Goal: Transaction & Acquisition: Purchase product/service

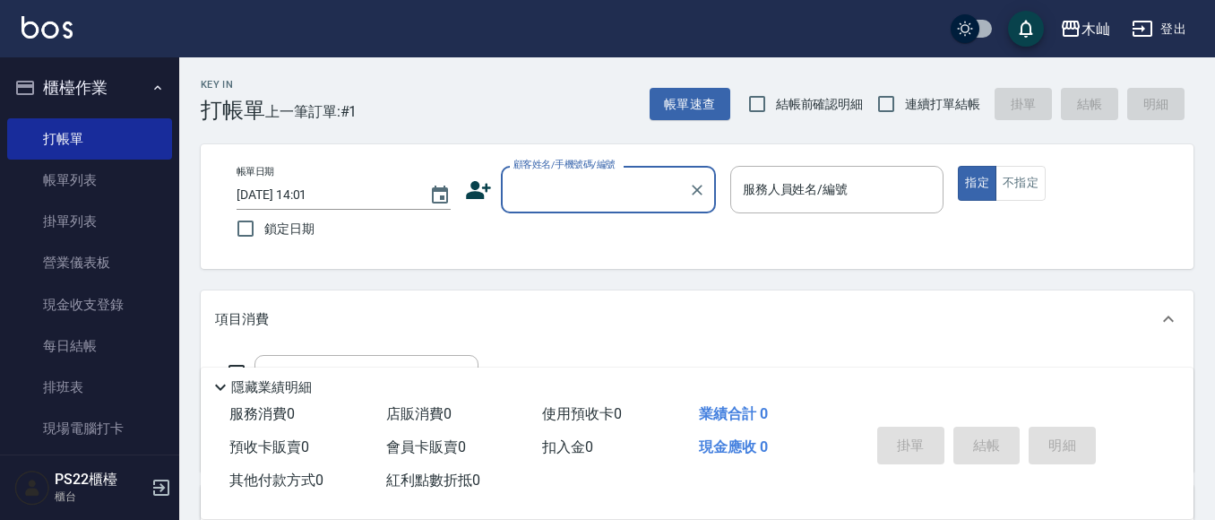
click at [564, 179] on input "顧客姓名/手機號碼/編號" at bounding box center [595, 189] width 172 height 31
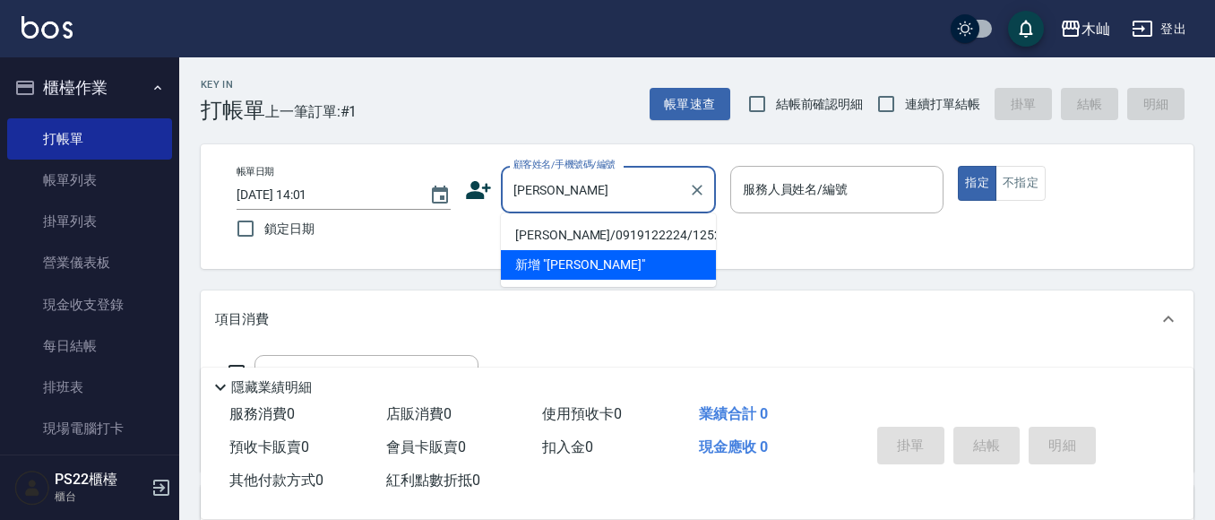
click at [624, 236] on li "[PERSON_NAME]/0919122224/12528" at bounding box center [608, 235] width 215 height 30
type input "[PERSON_NAME]/0919122224/12528"
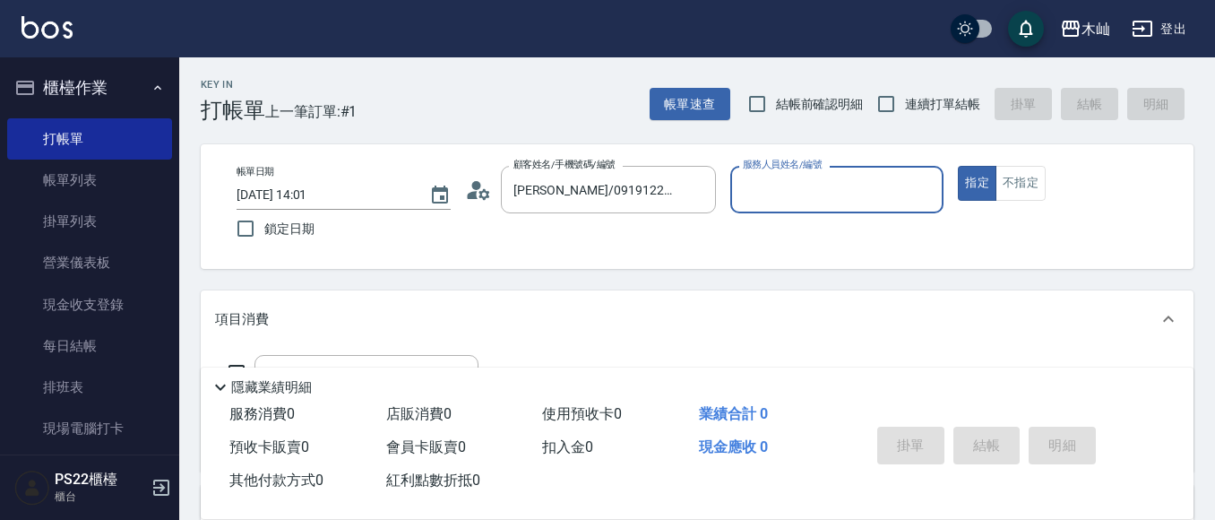
type input "雅芳-012"
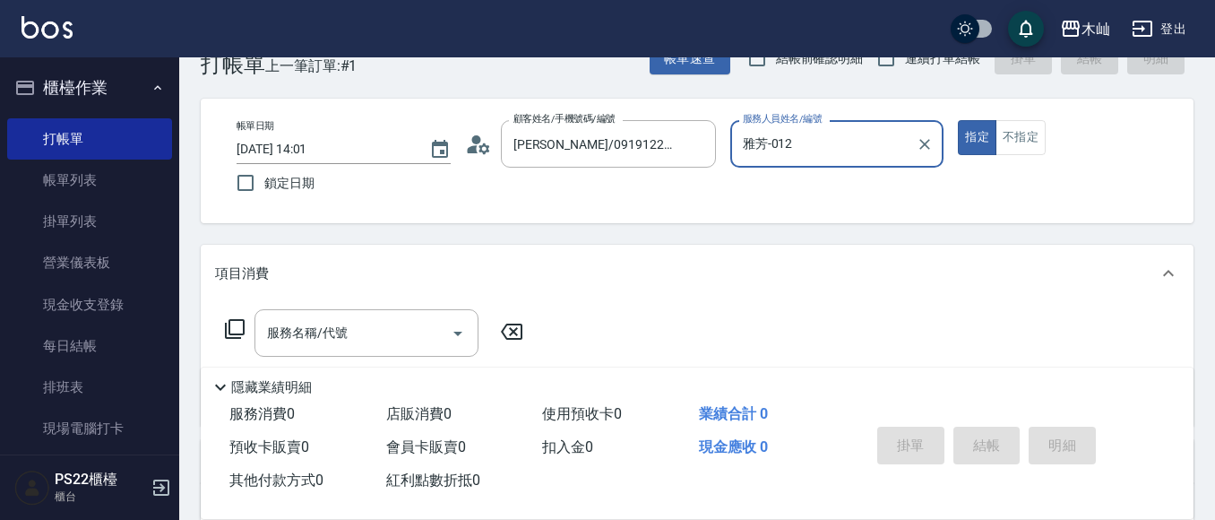
scroll to position [90, 0]
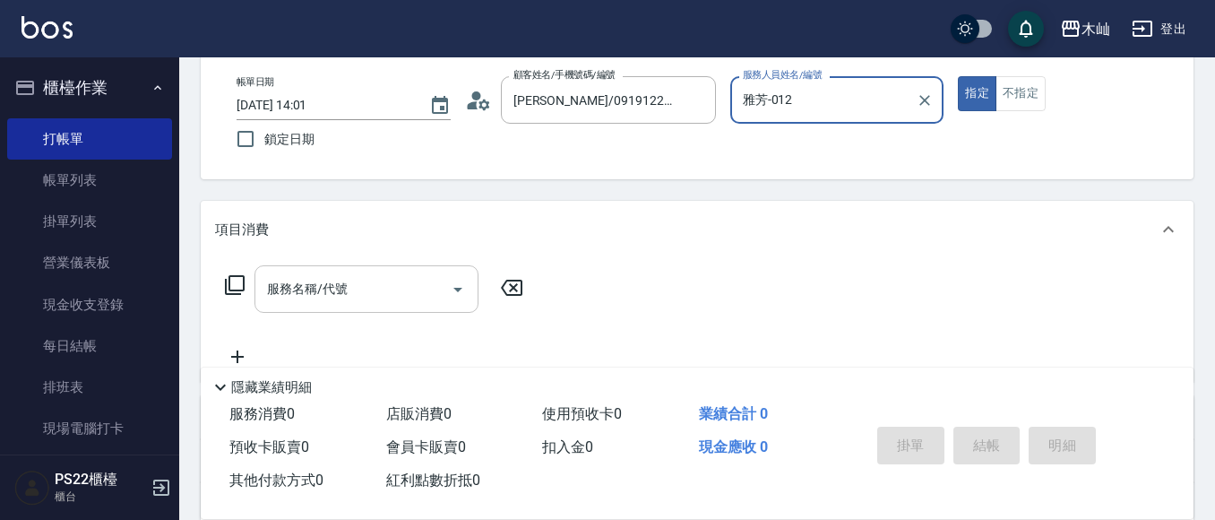
click at [383, 295] on input "服務名稱/代號" at bounding box center [352, 288] width 181 height 31
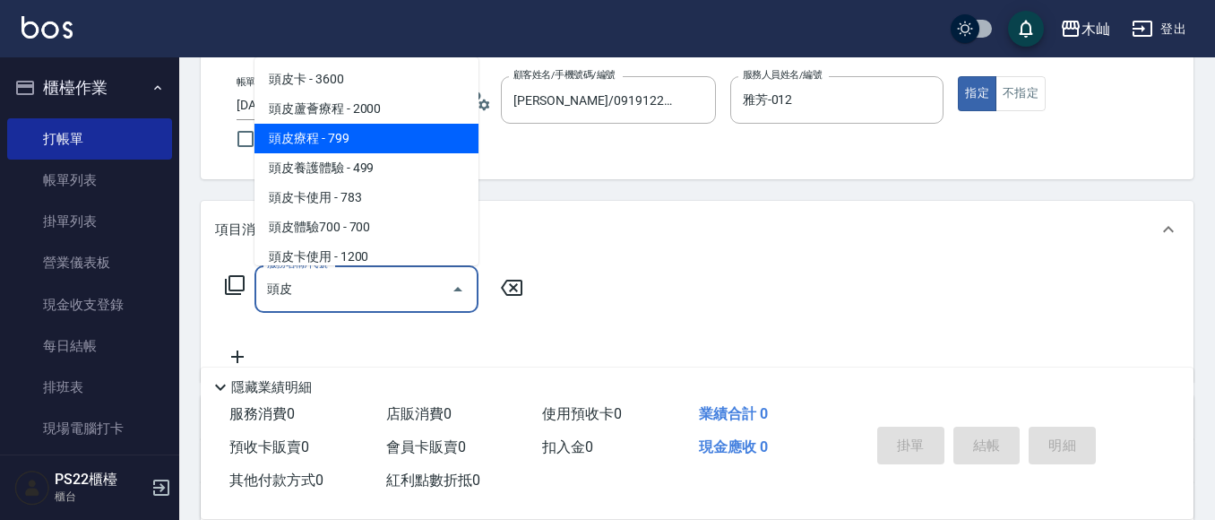
click at [382, 134] on span "頭皮療程 - 799" at bounding box center [366, 139] width 224 height 30
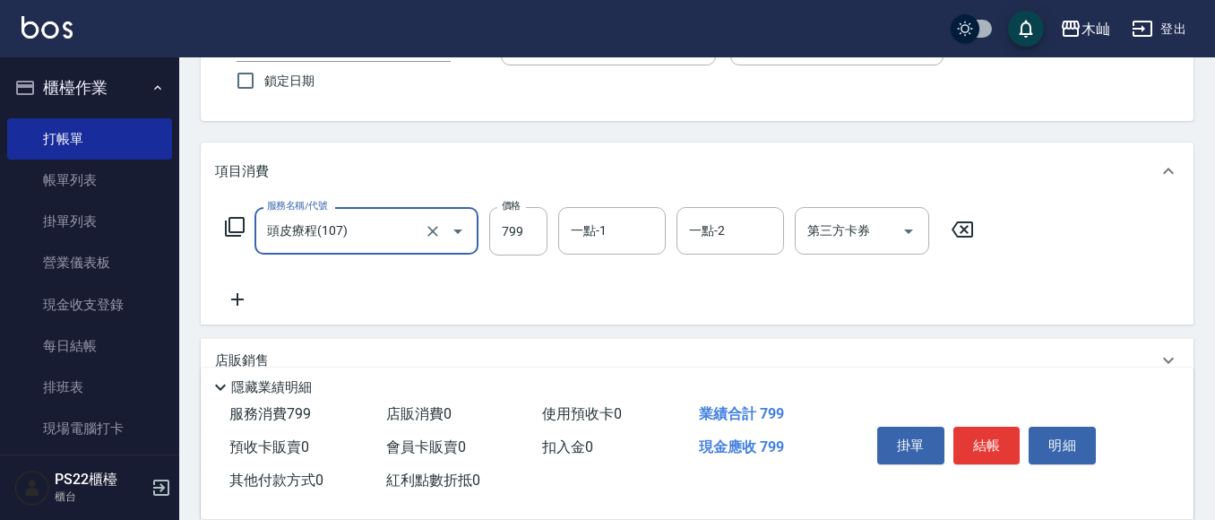
scroll to position [179, 0]
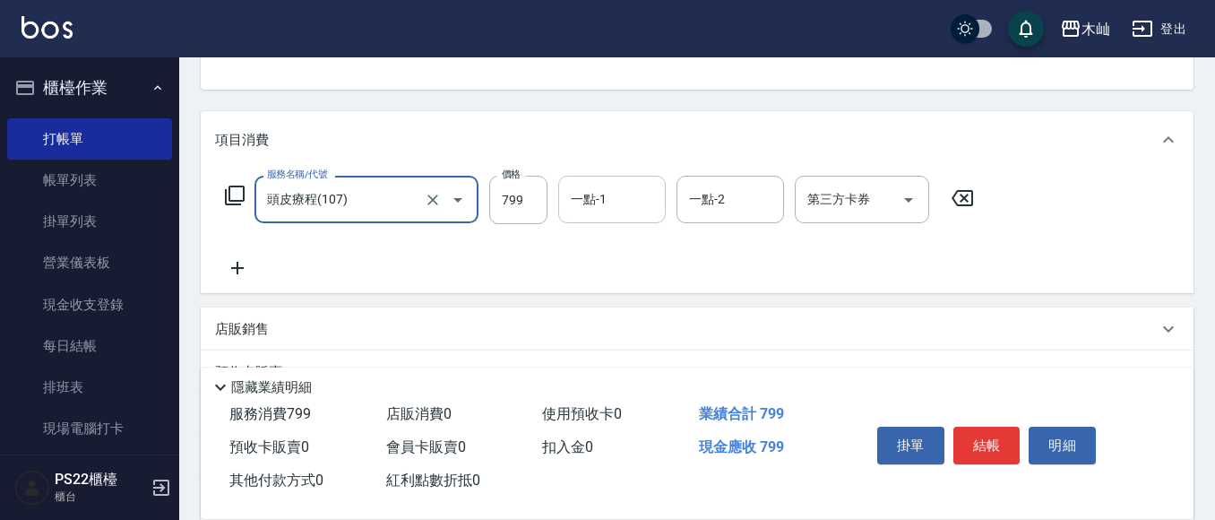
type input "頭皮療程(107)"
click at [593, 195] on div "一點-1 一點-1" at bounding box center [611, 199] width 107 height 47
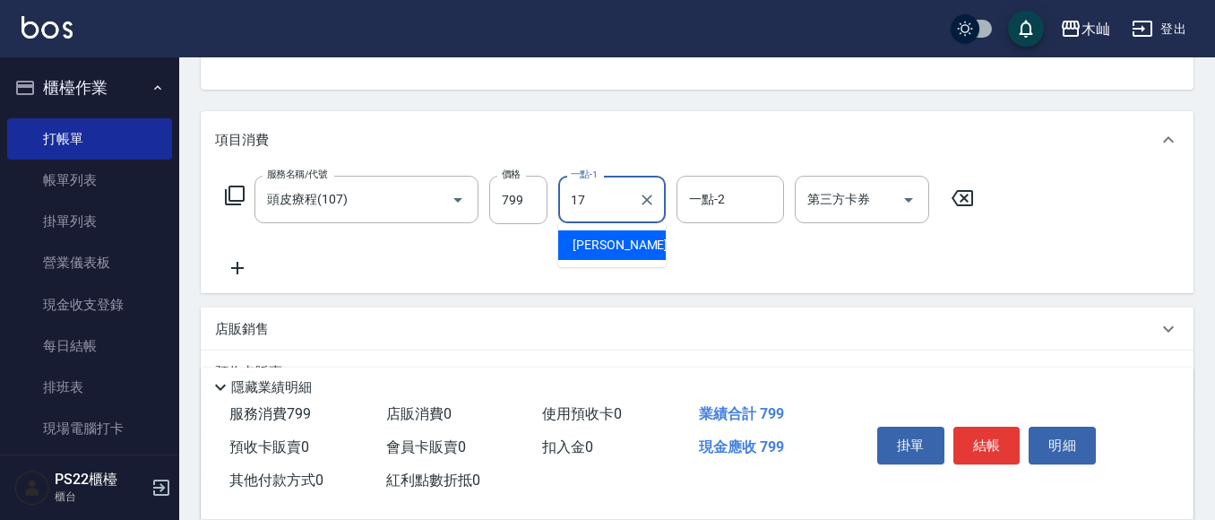
type input "[PERSON_NAME]-17"
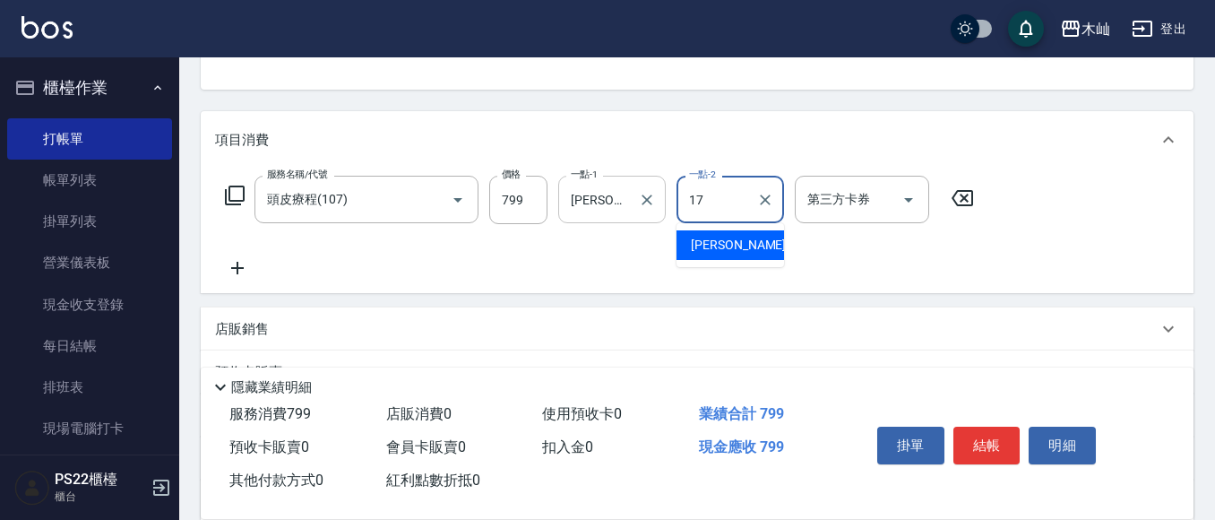
type input "[PERSON_NAME]-17"
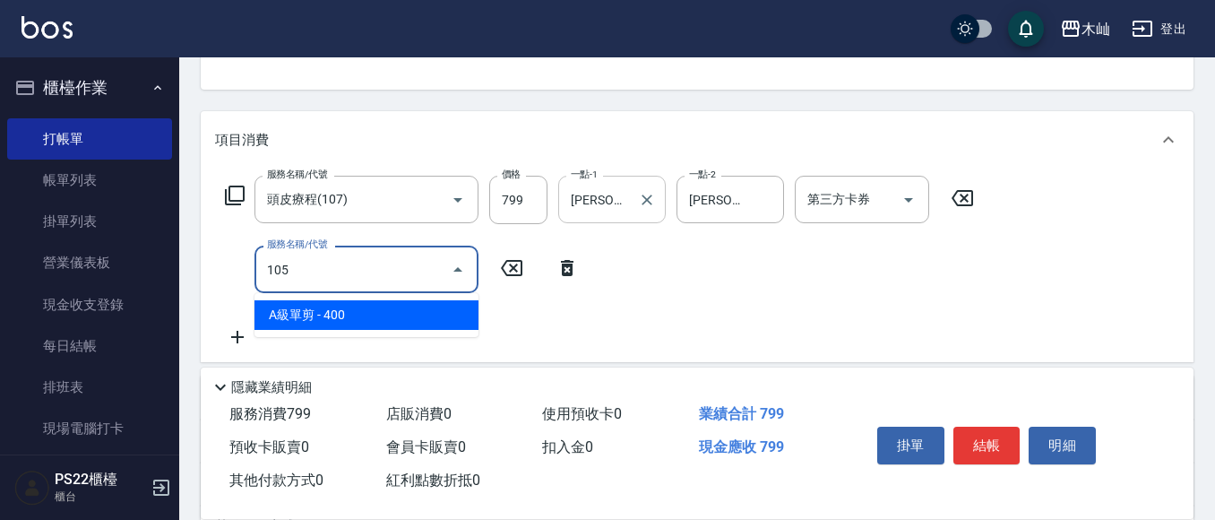
type input "A級單剪(105)"
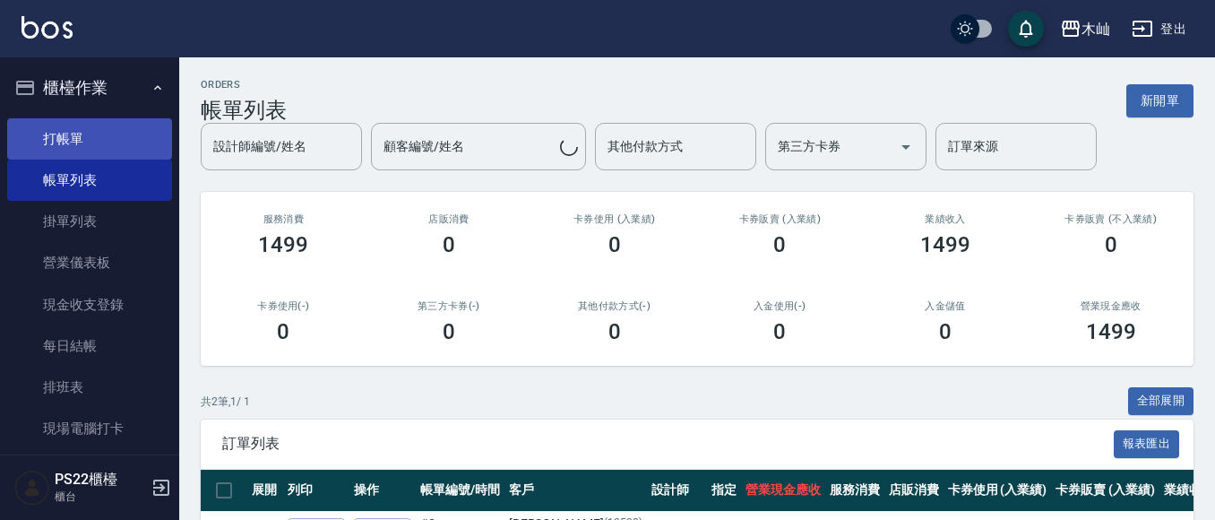
click at [120, 135] on link "打帳單" at bounding box center [89, 138] width 165 height 41
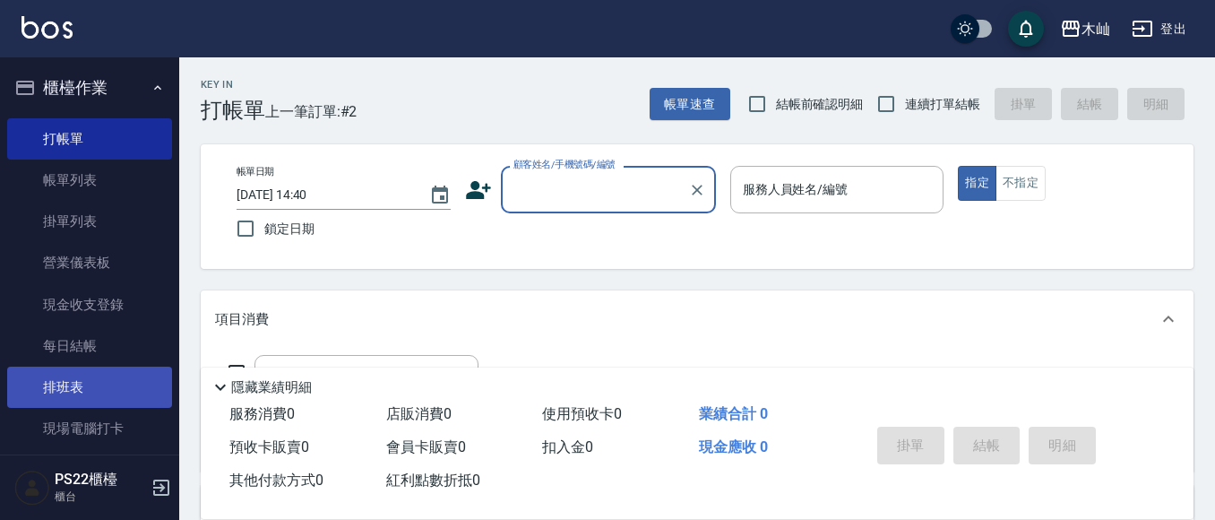
click at [60, 383] on link "排班表" at bounding box center [89, 386] width 165 height 41
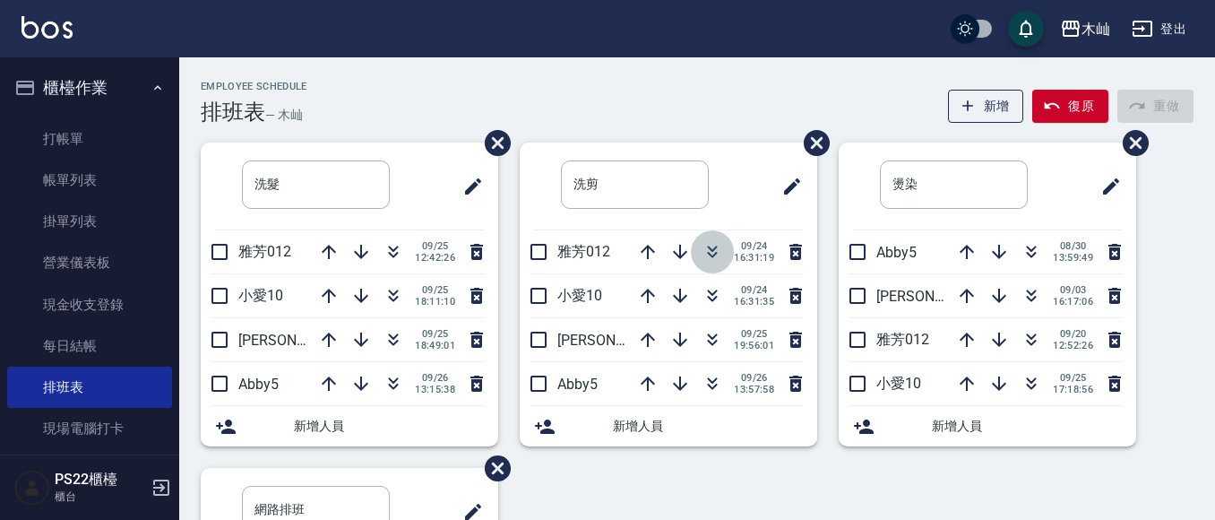
click at [710, 255] on icon "button" at bounding box center [711, 251] width 21 height 21
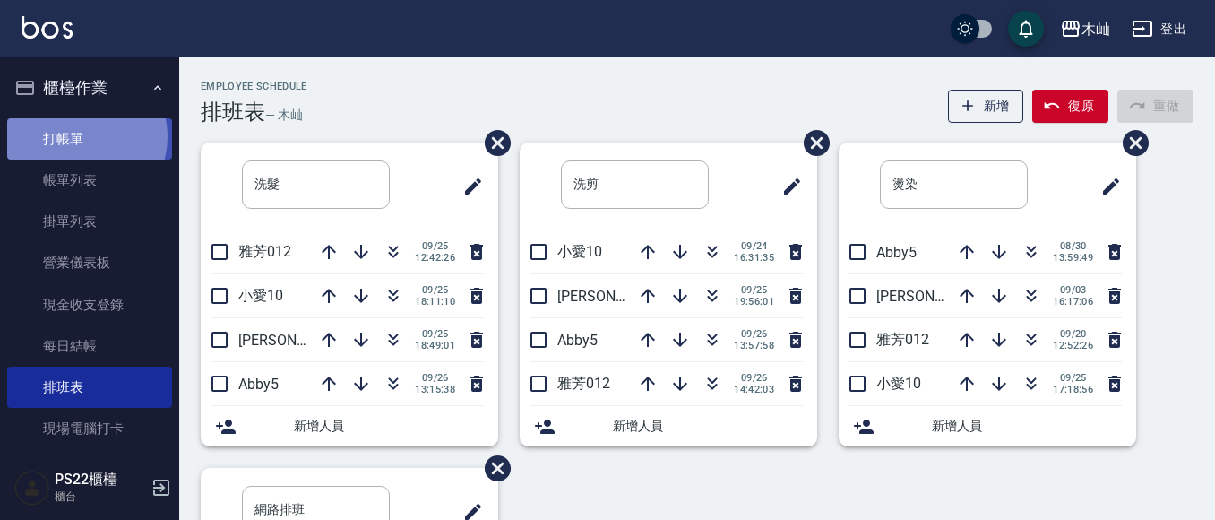
click at [82, 136] on link "打帳單" at bounding box center [89, 138] width 165 height 41
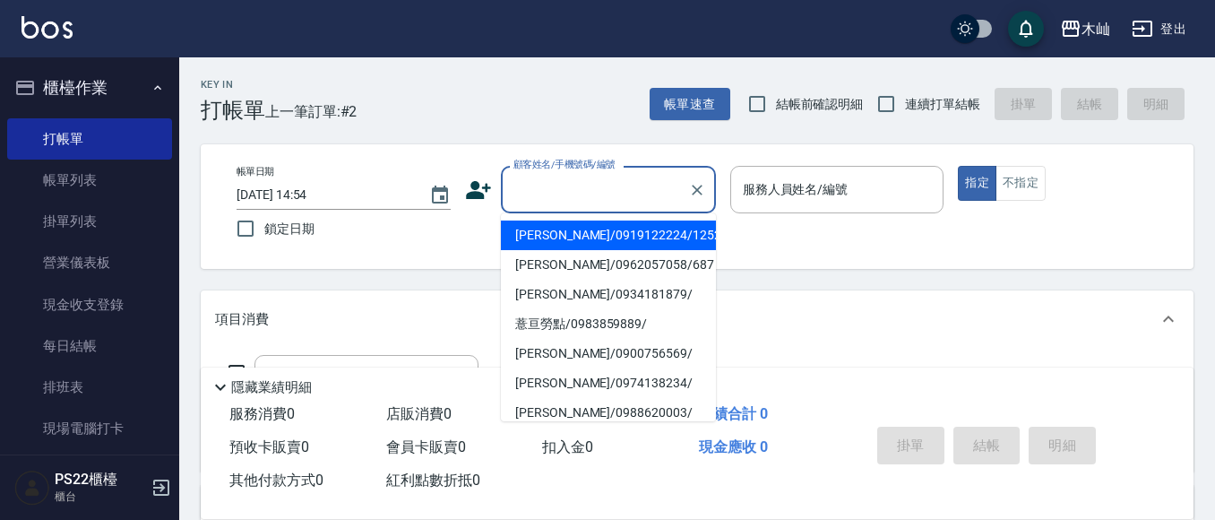
click at [540, 176] on input "顧客姓名/手機號碼/編號" at bounding box center [595, 189] width 172 height 31
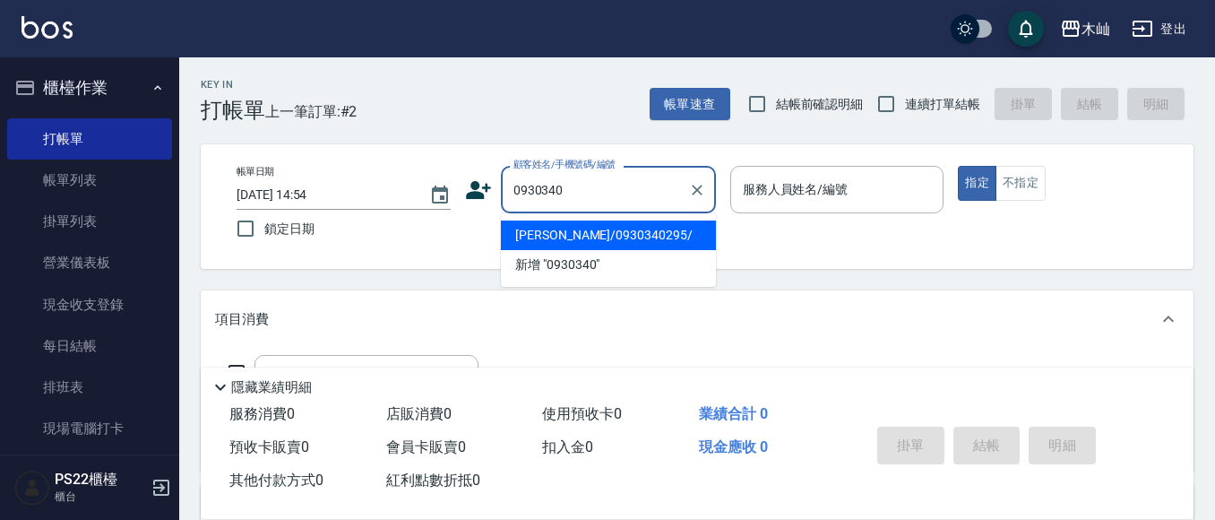
click at [567, 238] on li "[PERSON_NAME]/0930340295/" at bounding box center [608, 235] width 215 height 30
type input "[PERSON_NAME]/0930340295/"
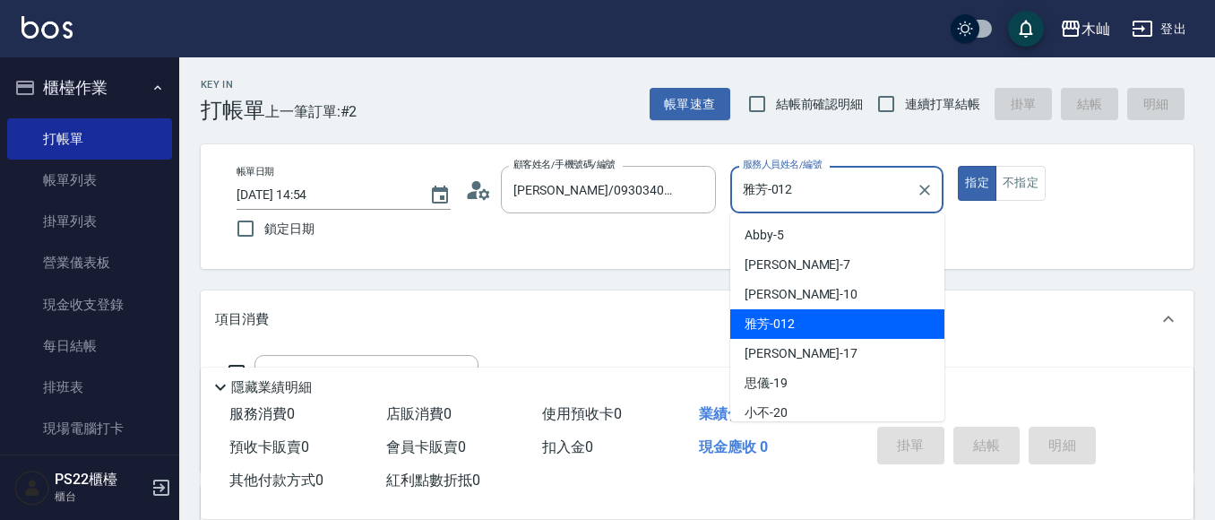
drag, startPoint x: 798, startPoint y: 185, endPoint x: 735, endPoint y: 203, distance: 66.1
click at [735, 203] on div "雅芳-012 服務人員姓名/編號" at bounding box center [837, 189] width 214 height 47
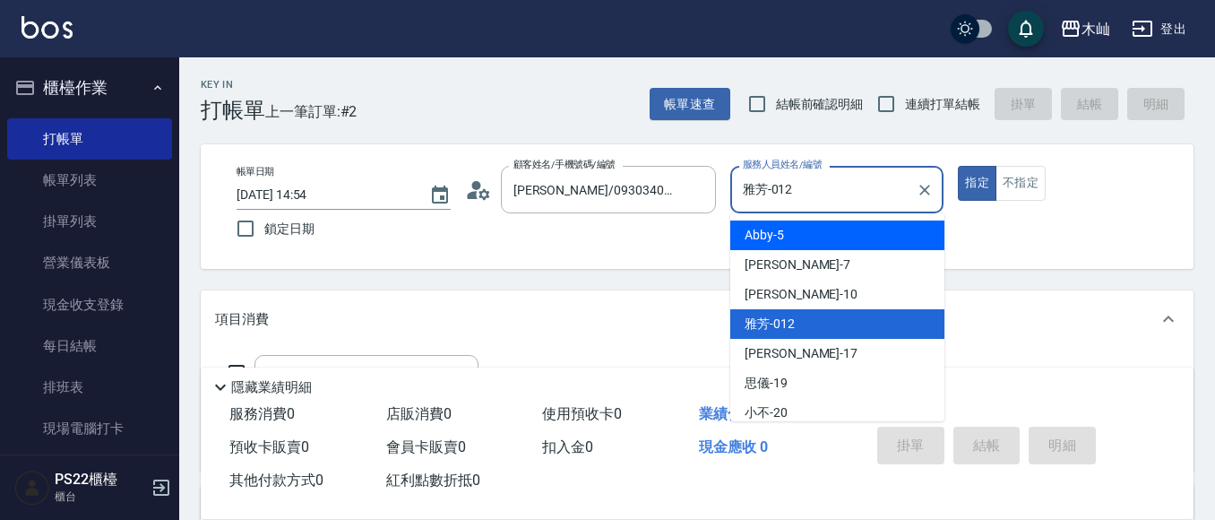
click at [771, 220] on div "Abby -5" at bounding box center [837, 235] width 214 height 30
type input "Abby-5"
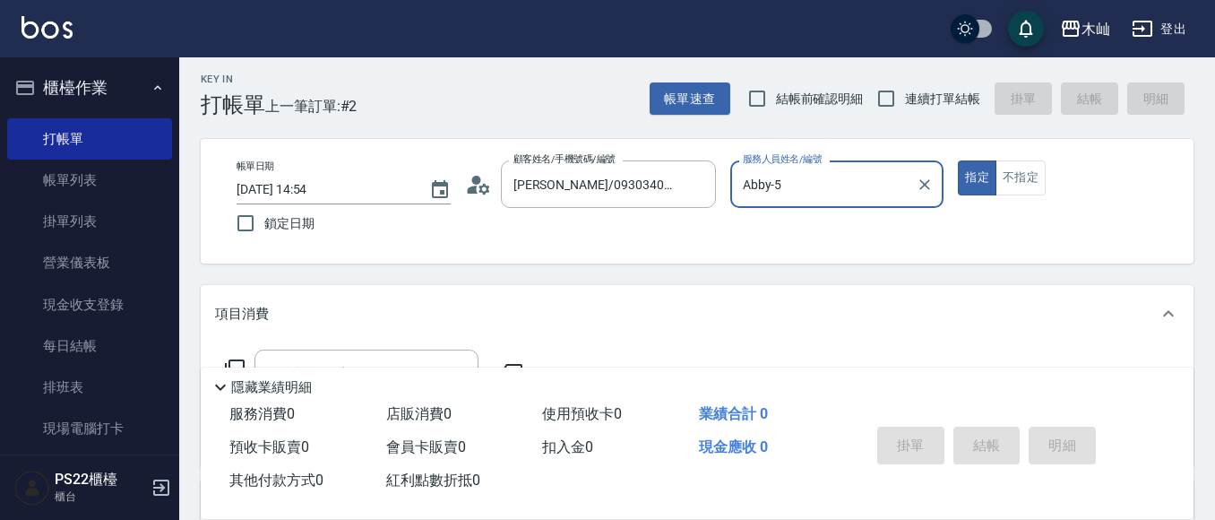
scroll to position [90, 0]
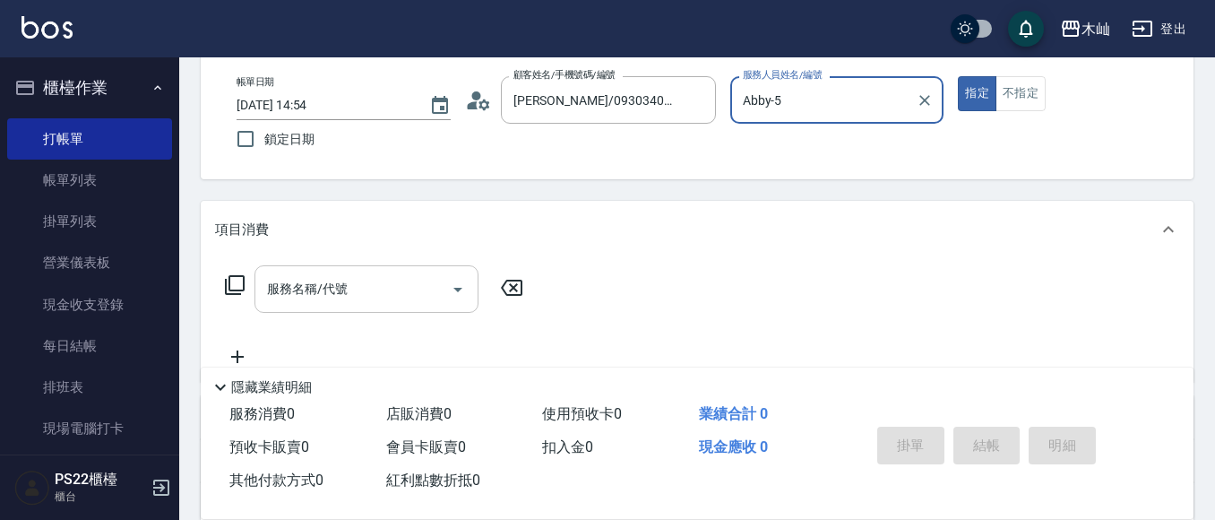
click at [390, 303] on input "服務名稱/代號" at bounding box center [352, 288] width 181 height 31
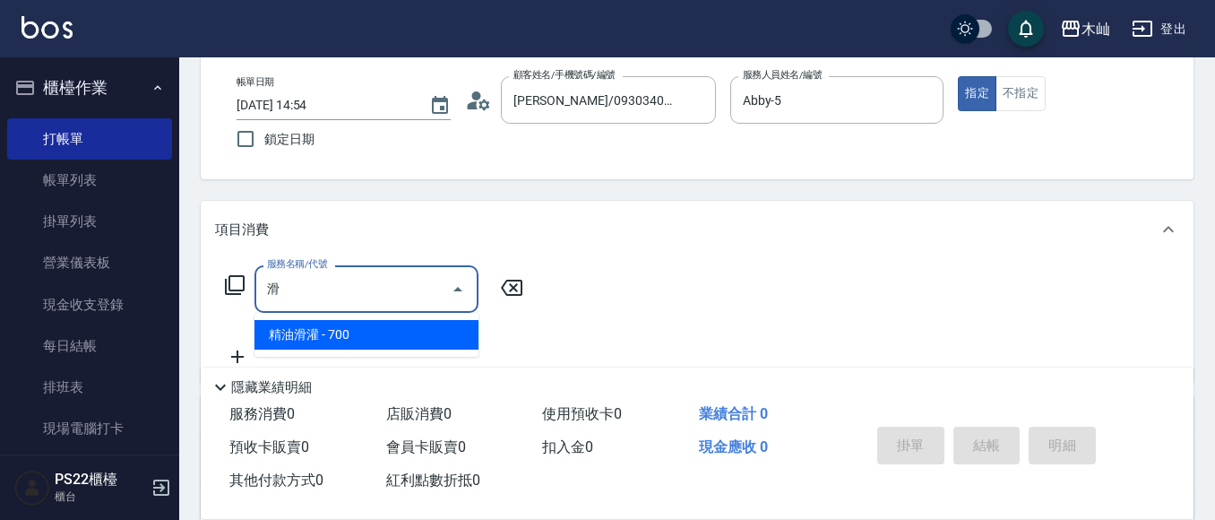
click at [391, 338] on span "精油滑灌 - 700" at bounding box center [366, 335] width 224 height 30
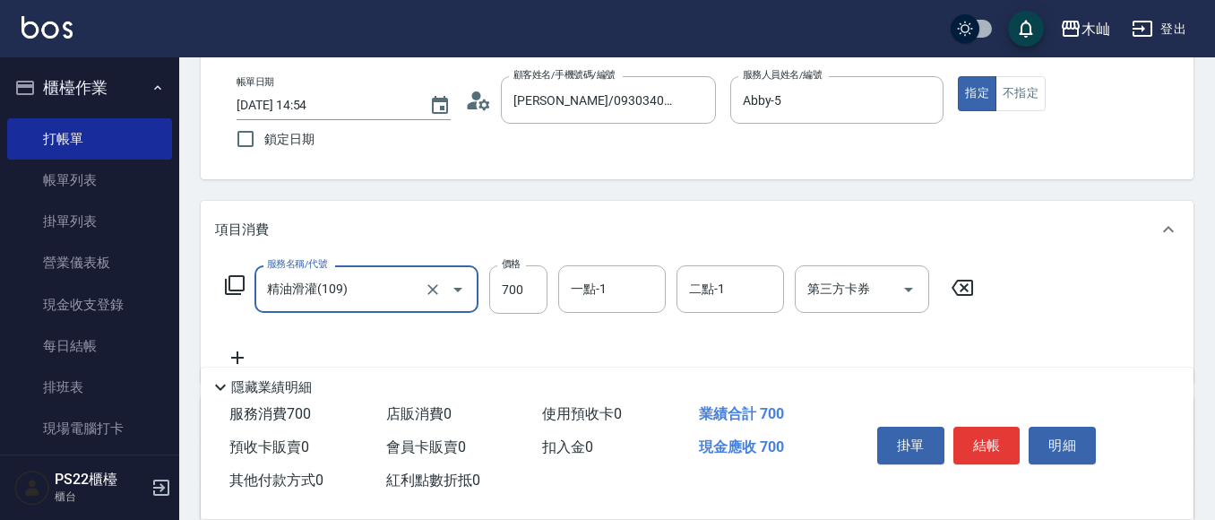
type input "精油滑灌(109)"
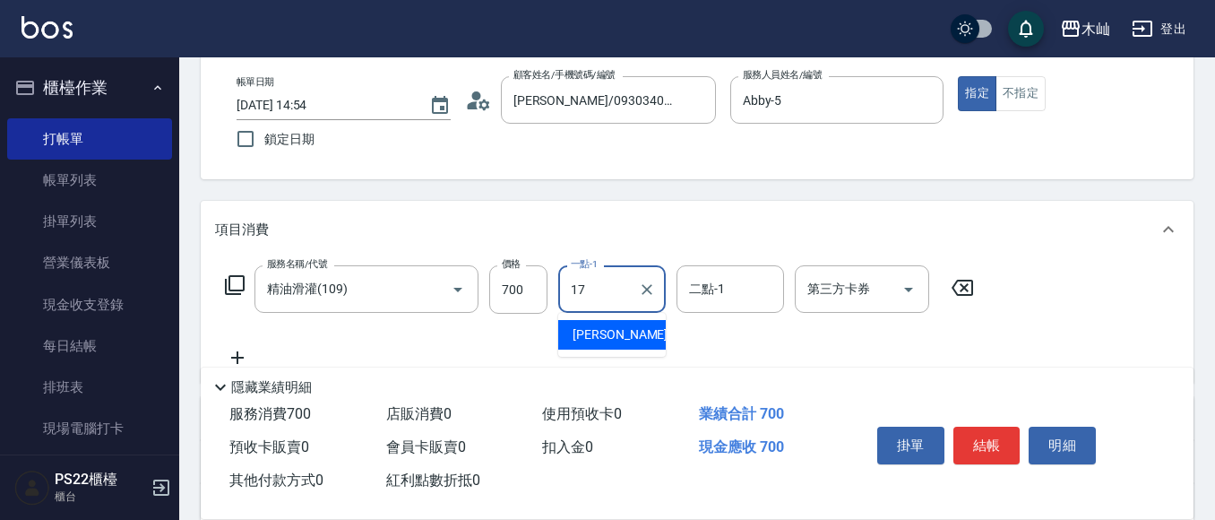
type input "[PERSON_NAME]-17"
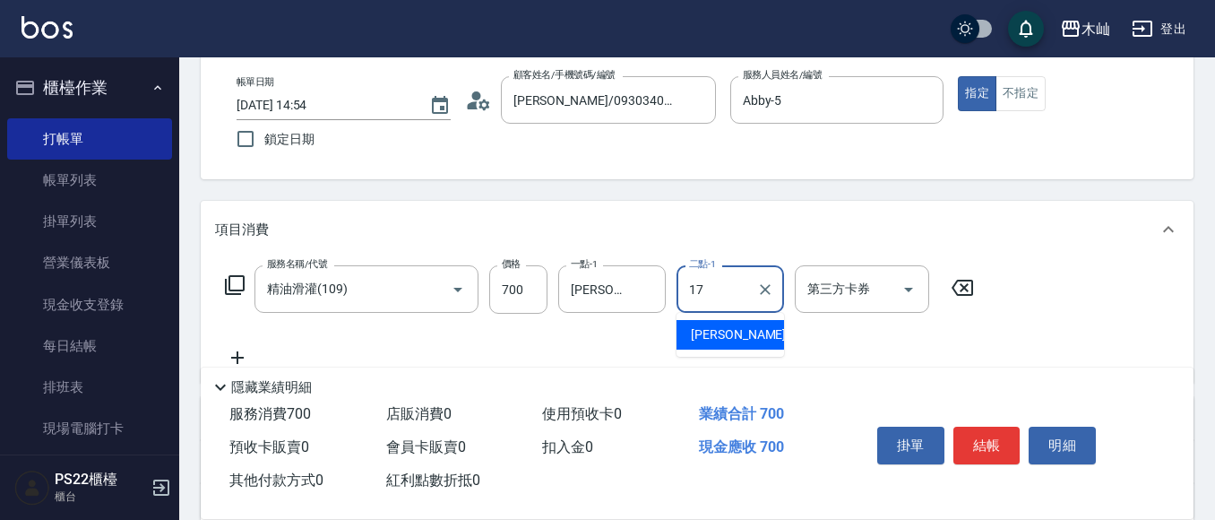
type input "[PERSON_NAME]-17"
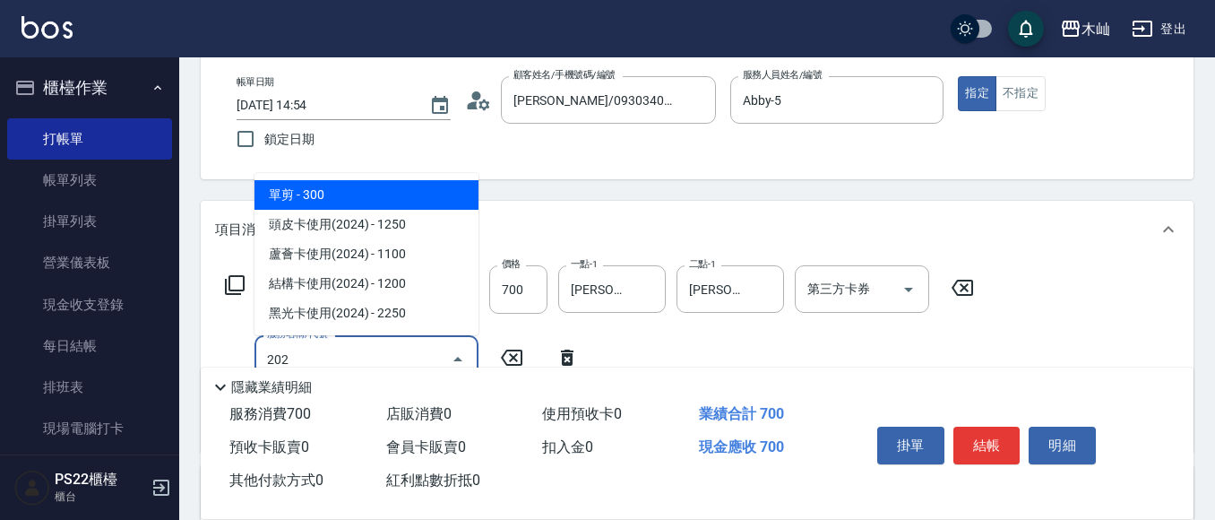
type input "單剪(202)"
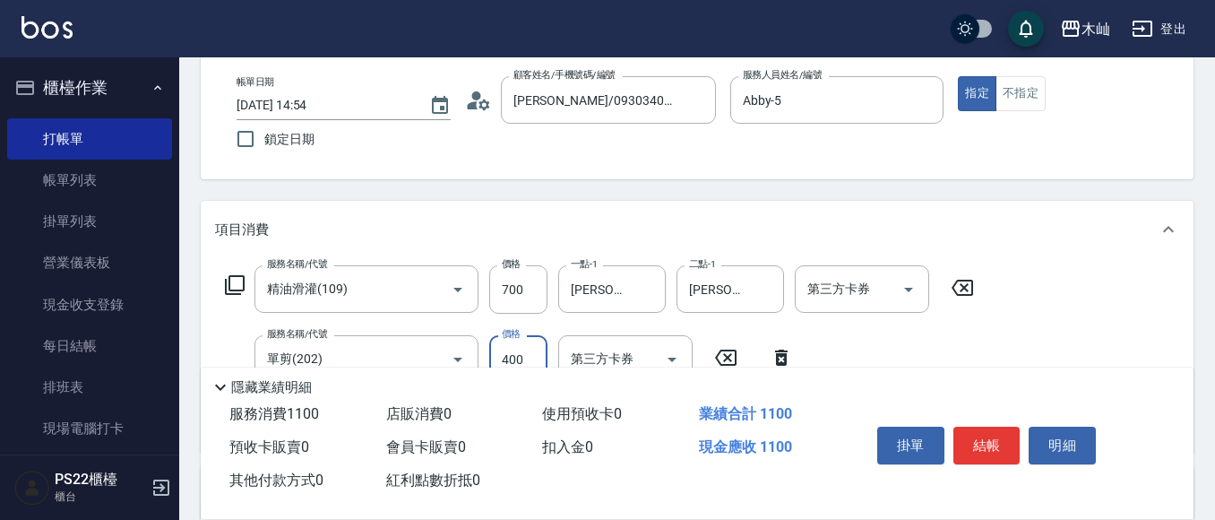
type input "400"
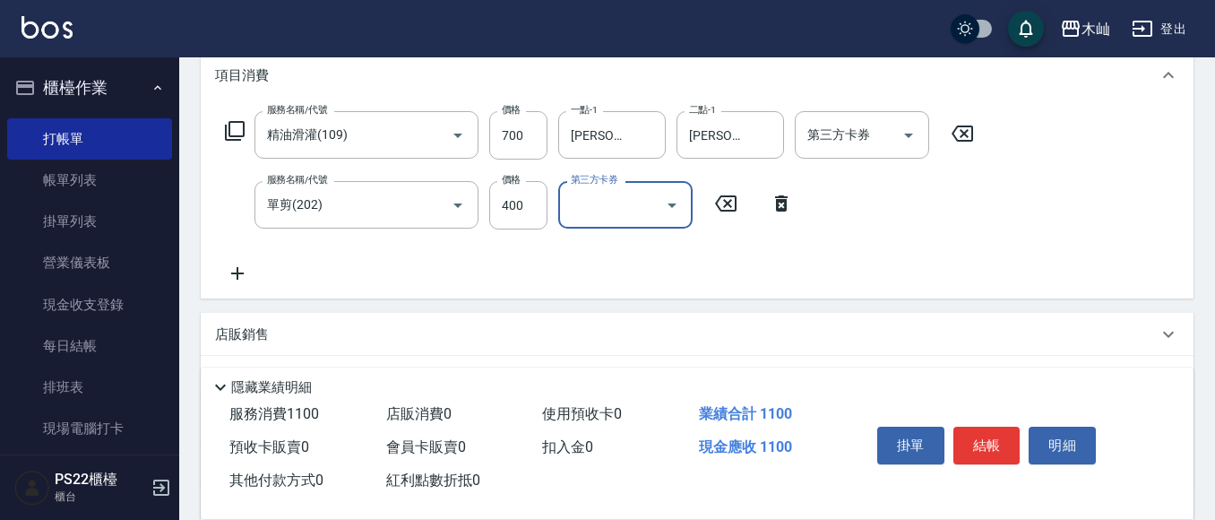
scroll to position [269, 0]
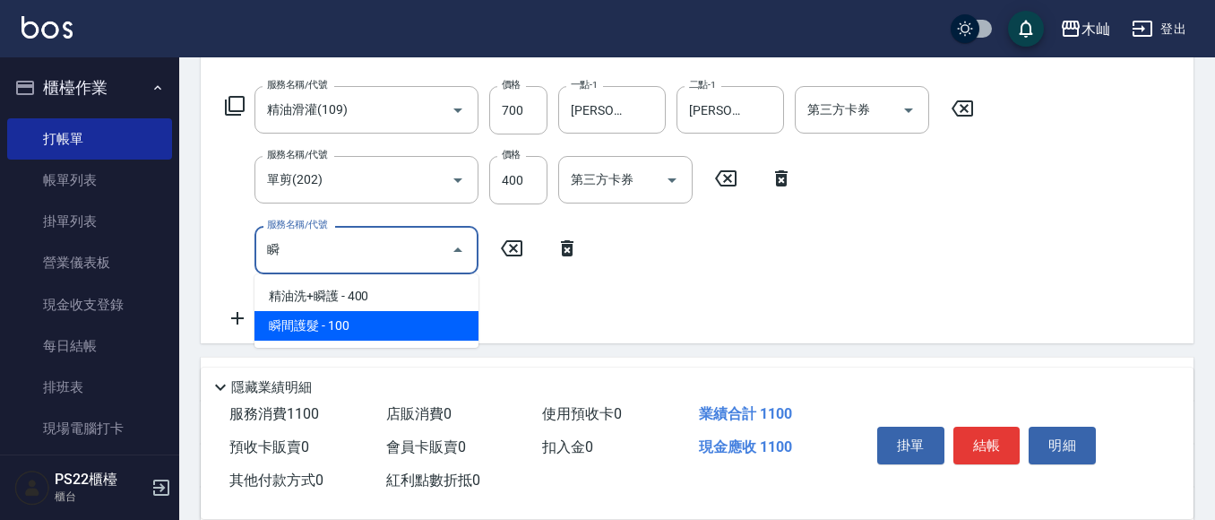
click at [334, 316] on span "瞬間護髮 - 100" at bounding box center [366, 326] width 224 height 30
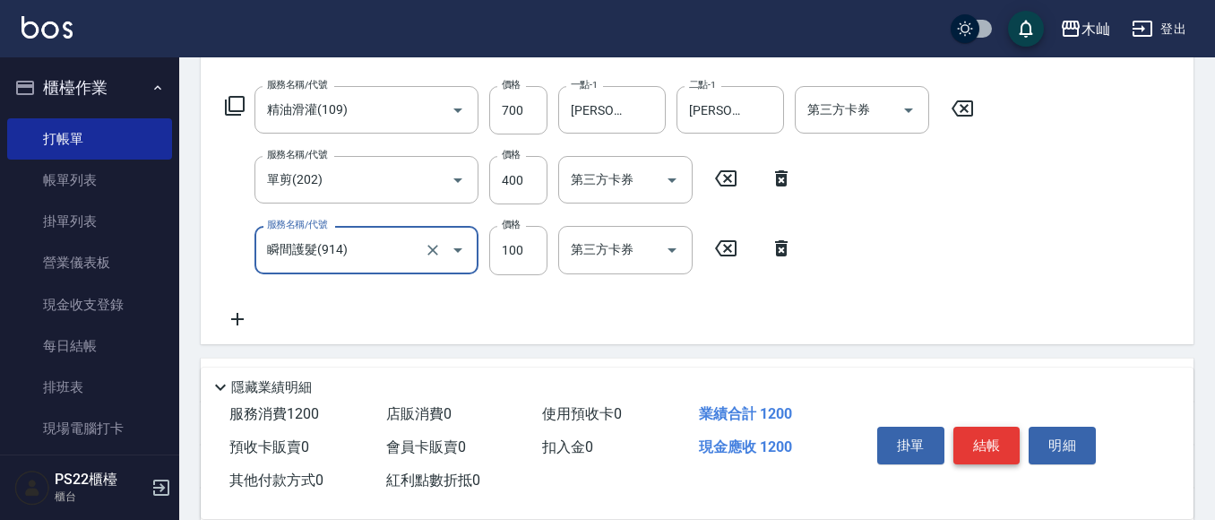
type input "瞬間護髮(914)"
click at [993, 443] on button "結帳" at bounding box center [986, 445] width 67 height 38
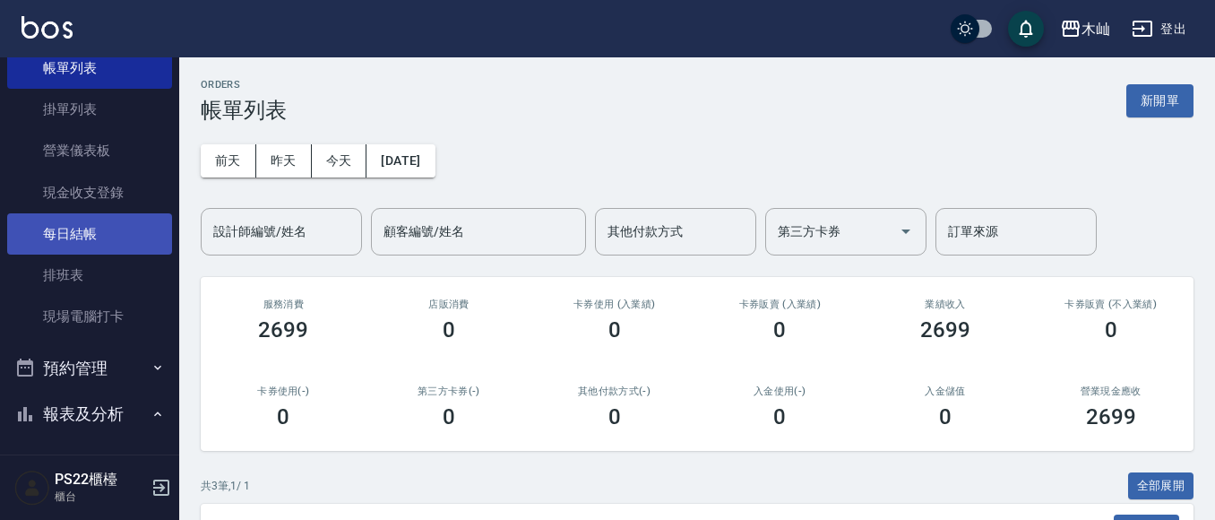
scroll to position [358, 0]
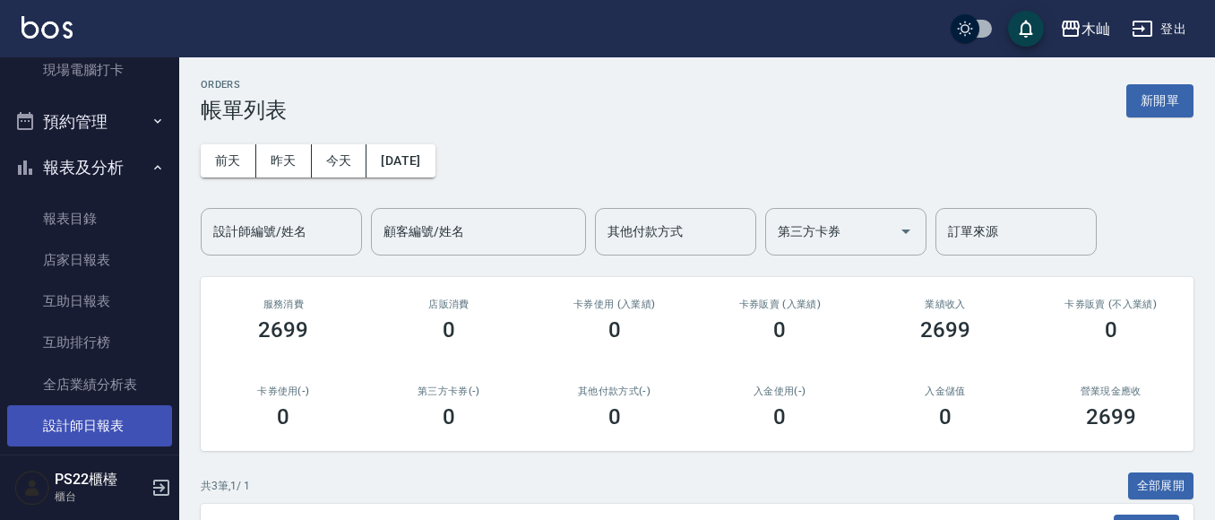
click at [119, 427] on link "設計師日報表" at bounding box center [89, 425] width 165 height 41
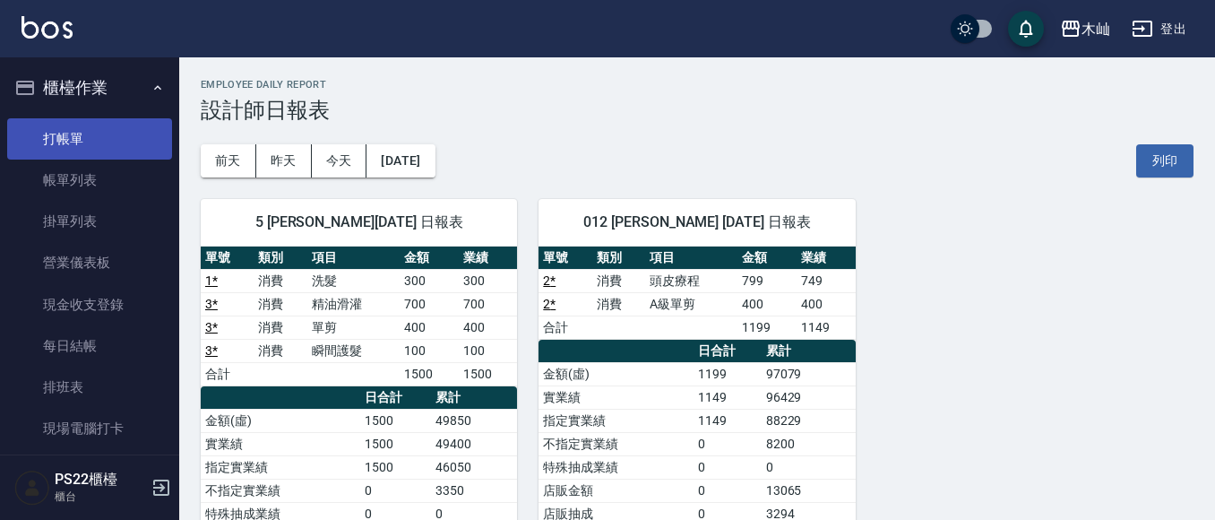
click at [98, 131] on link "打帳單" at bounding box center [89, 138] width 165 height 41
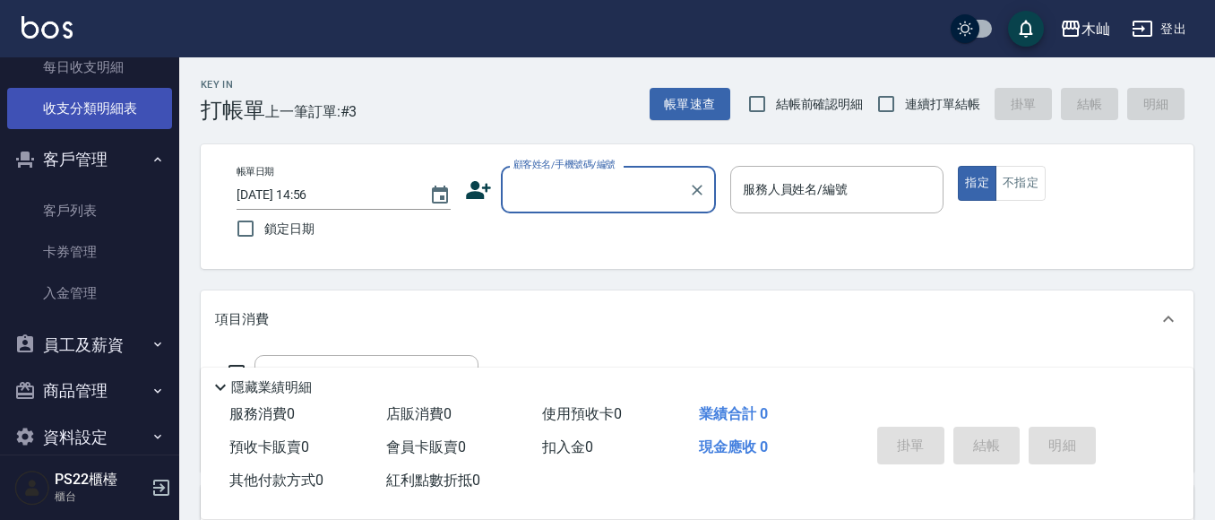
scroll to position [896, 0]
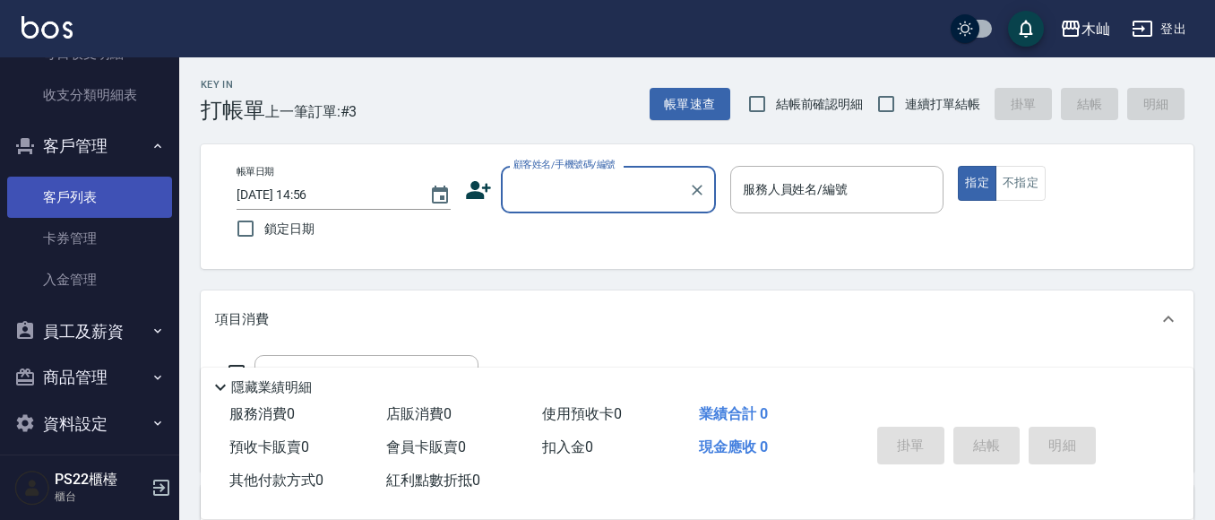
click at [75, 181] on link "客戶列表" at bounding box center [89, 196] width 165 height 41
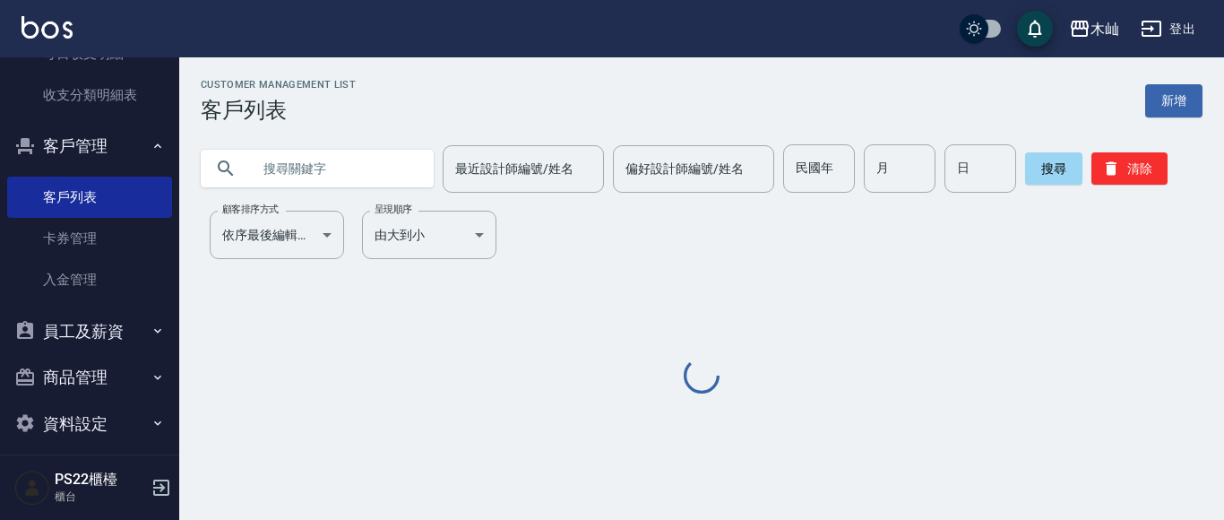
click at [293, 166] on input "text" at bounding box center [335, 168] width 168 height 48
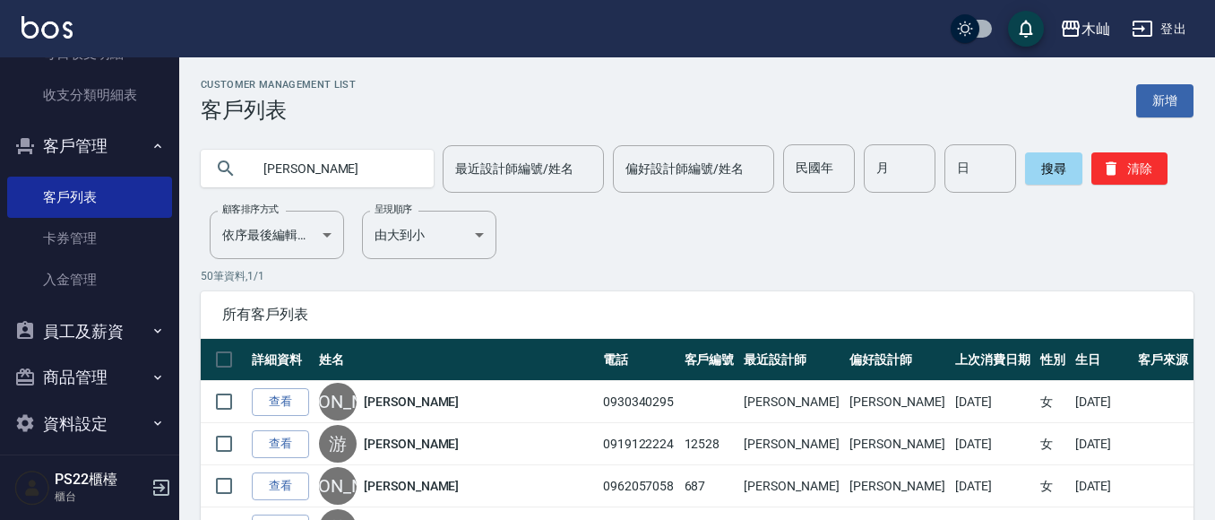
type input "[PERSON_NAME]"
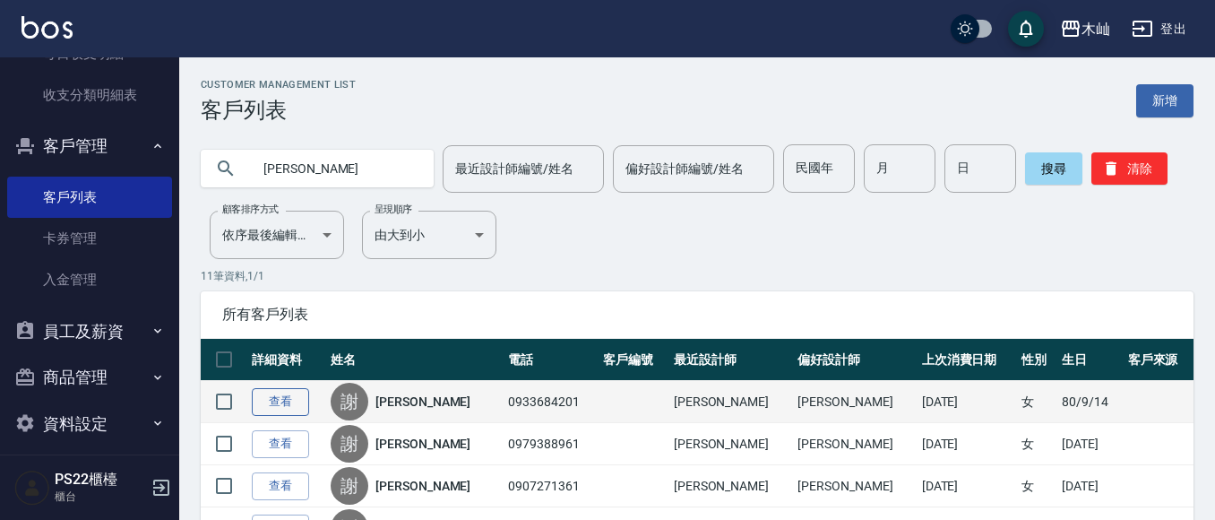
click at [276, 403] on link "查看" at bounding box center [280, 402] width 57 height 28
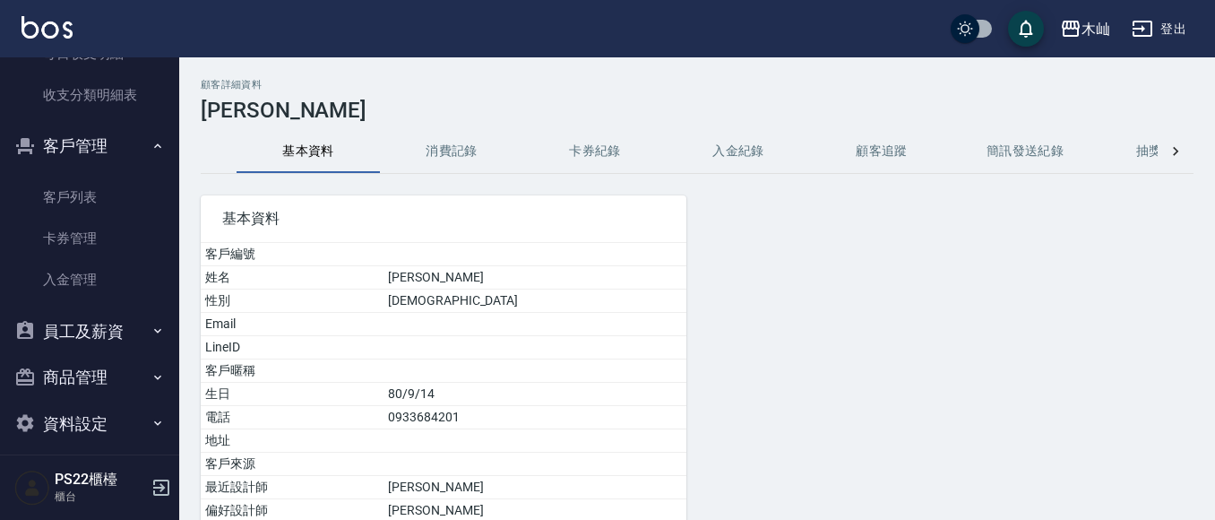
click at [456, 153] on button "消費記錄" at bounding box center [451, 151] width 143 height 43
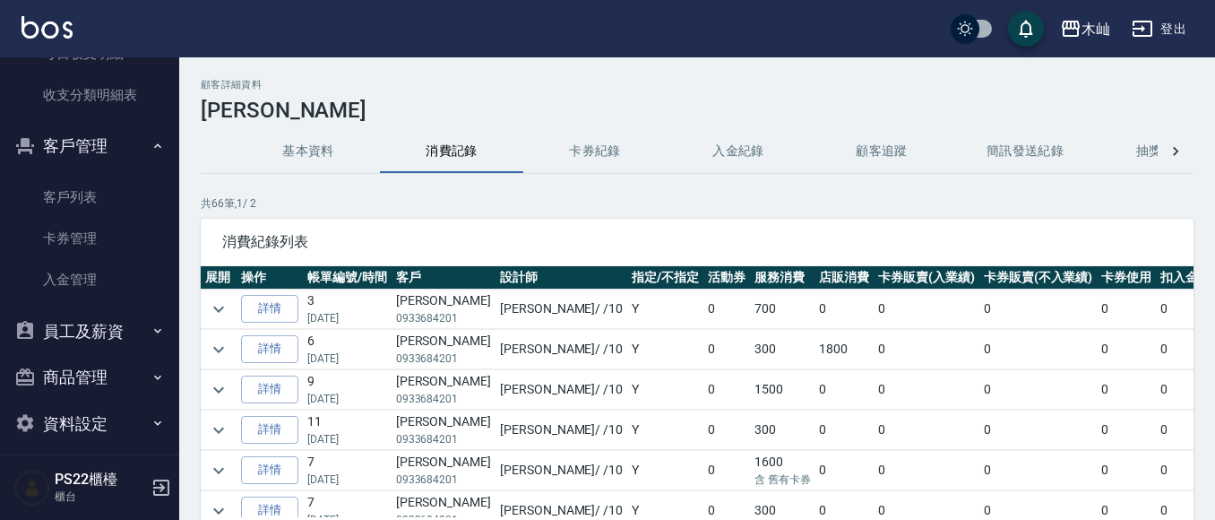
scroll to position [717, 0]
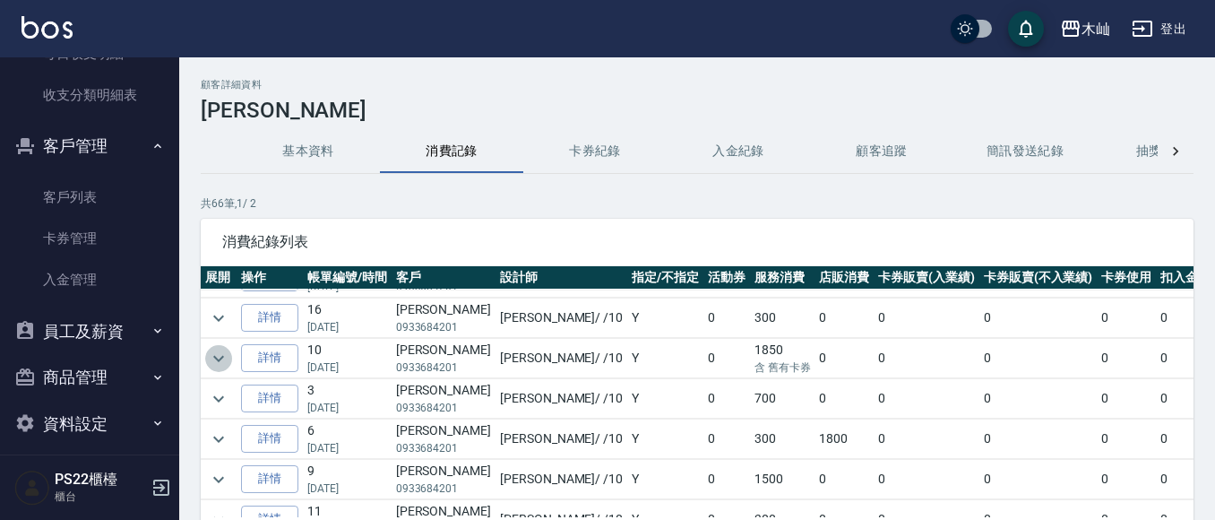
click at [209, 360] on icon "expand row" at bounding box center [218, 358] width 21 height 21
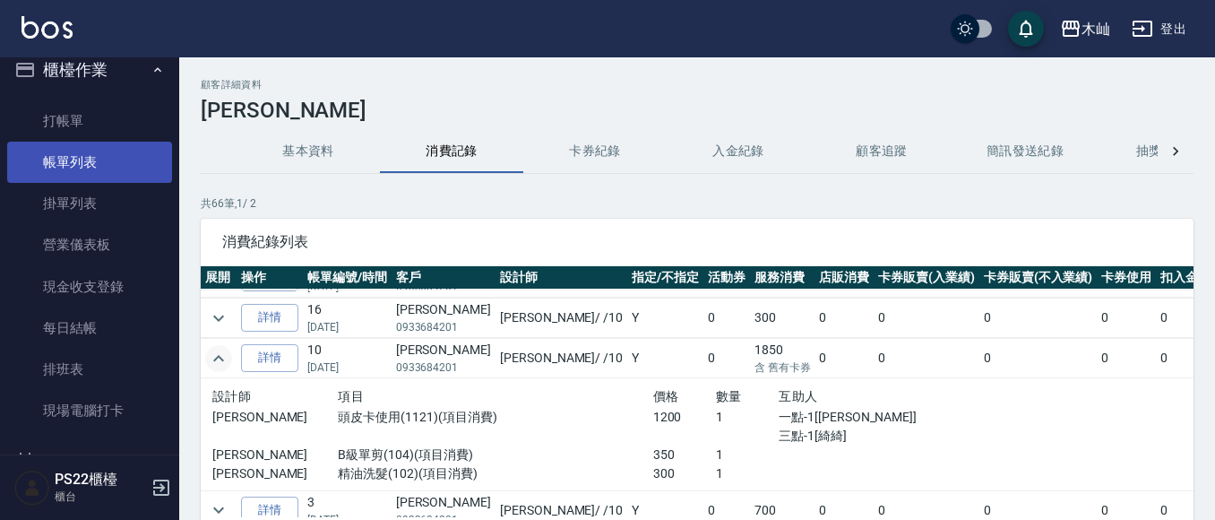
scroll to position [0, 0]
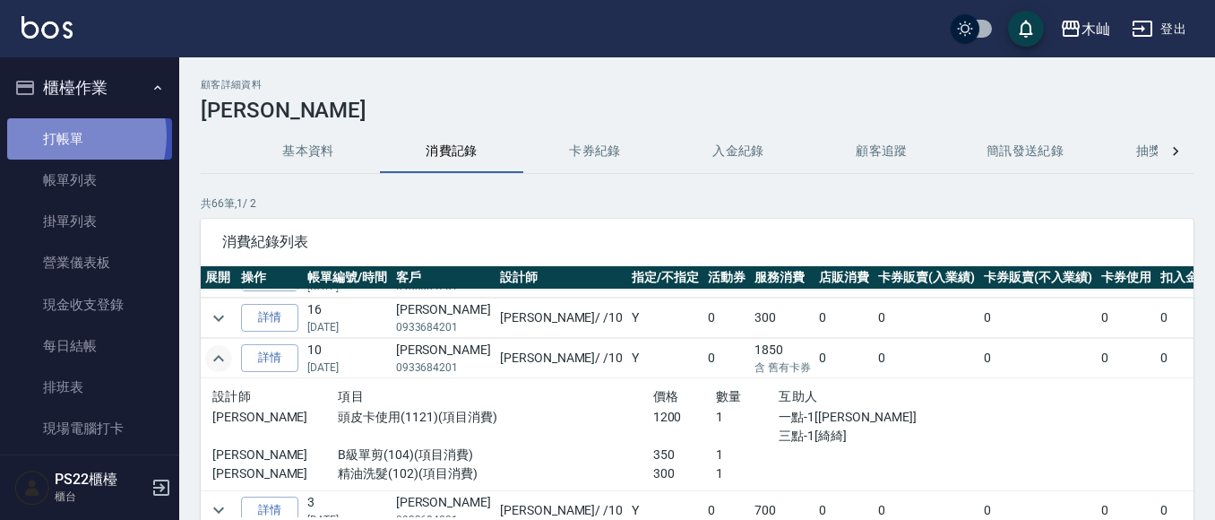
click at [64, 135] on link "打帳單" at bounding box center [89, 138] width 165 height 41
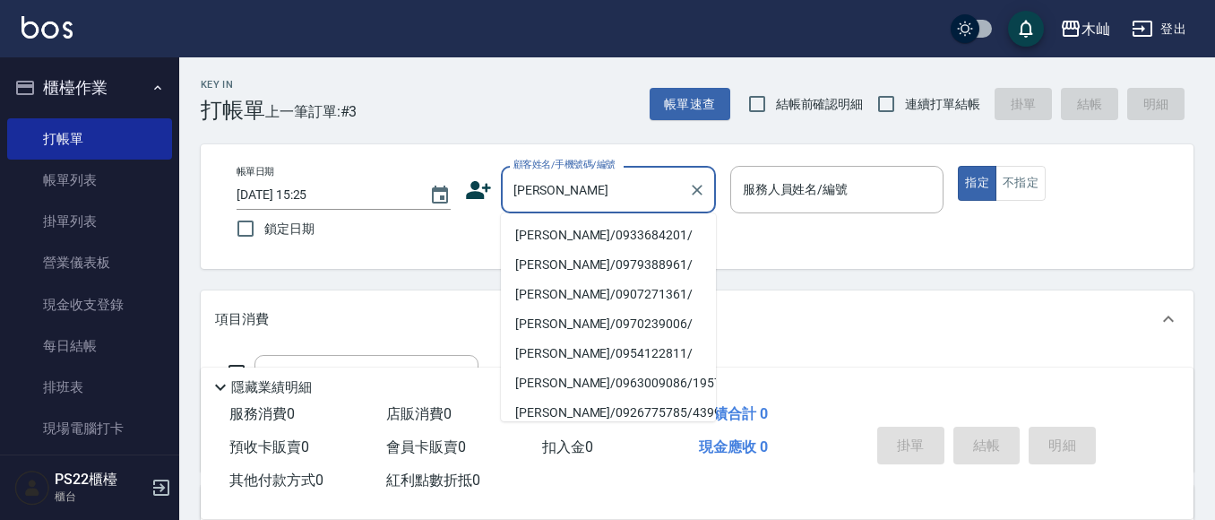
click at [569, 236] on li "[PERSON_NAME]/0933684201/" at bounding box center [608, 235] width 215 height 30
type input "[PERSON_NAME]/0933684201/"
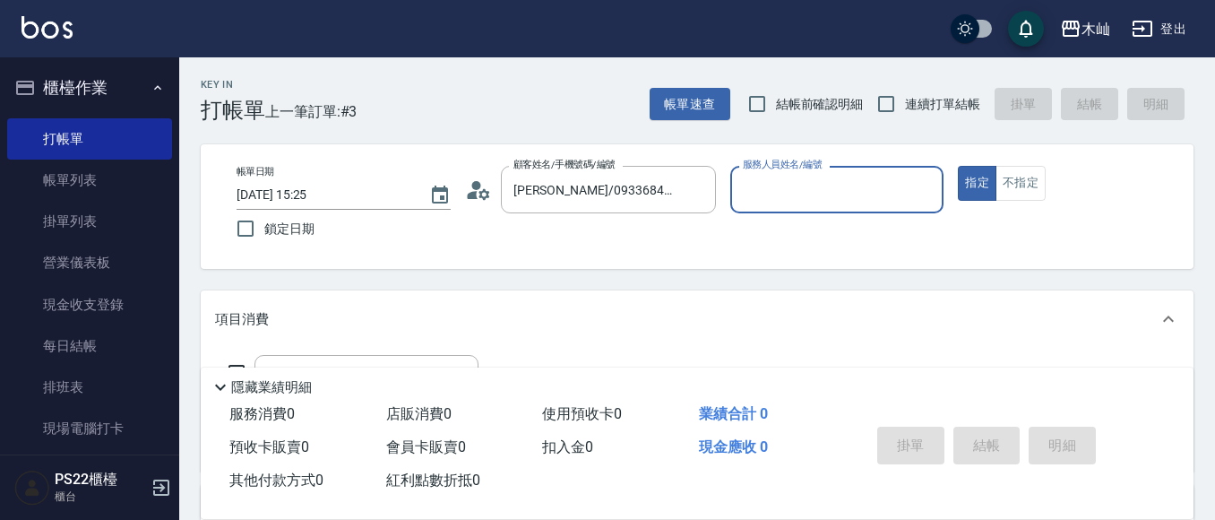
type input "小愛-10"
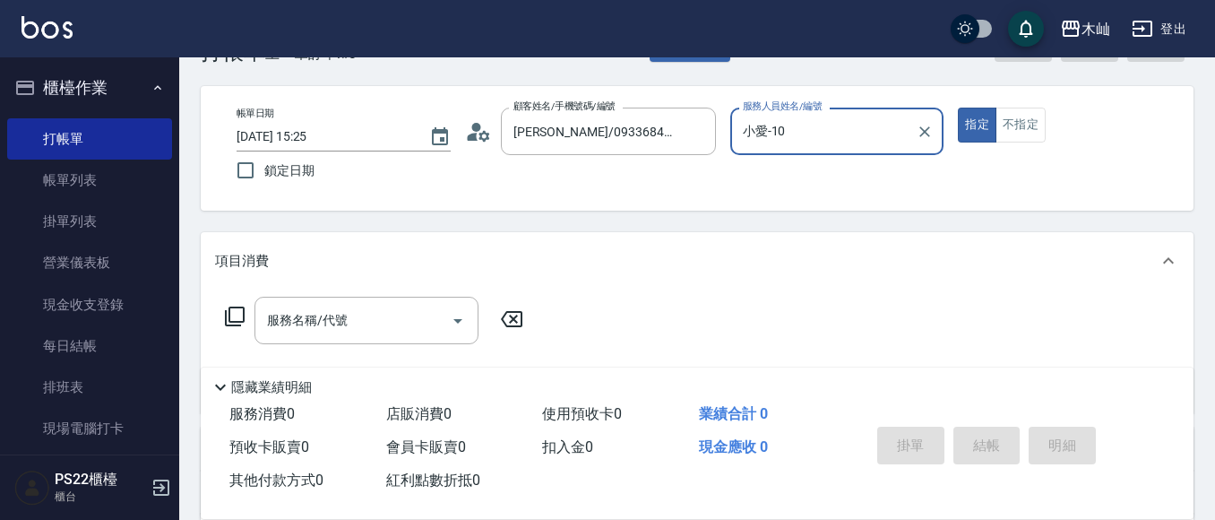
scroll to position [90, 0]
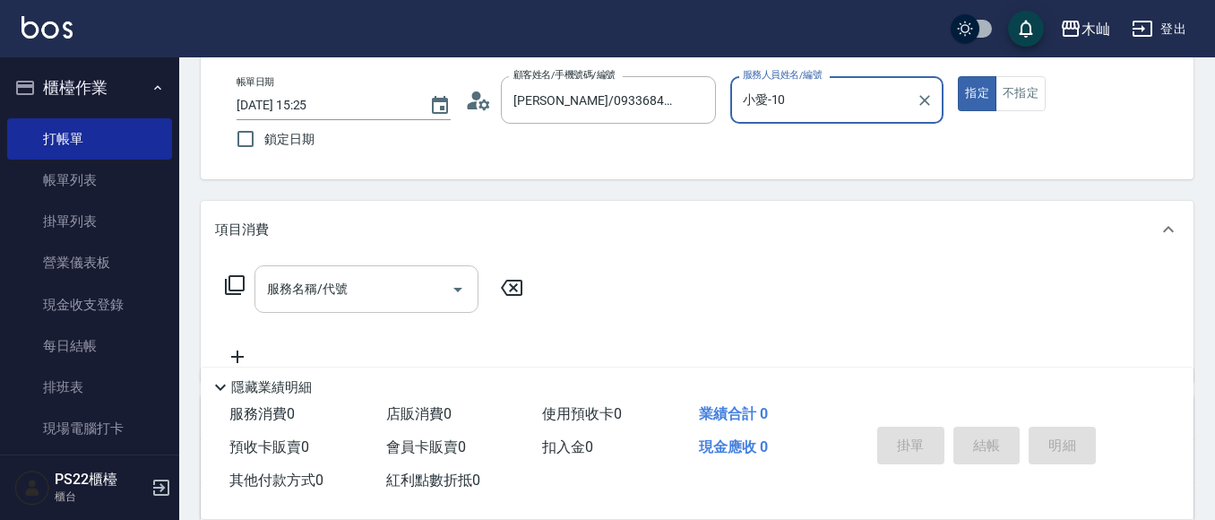
click at [346, 289] on div "服務名稱/代號 服務名稱/代號" at bounding box center [366, 288] width 224 height 47
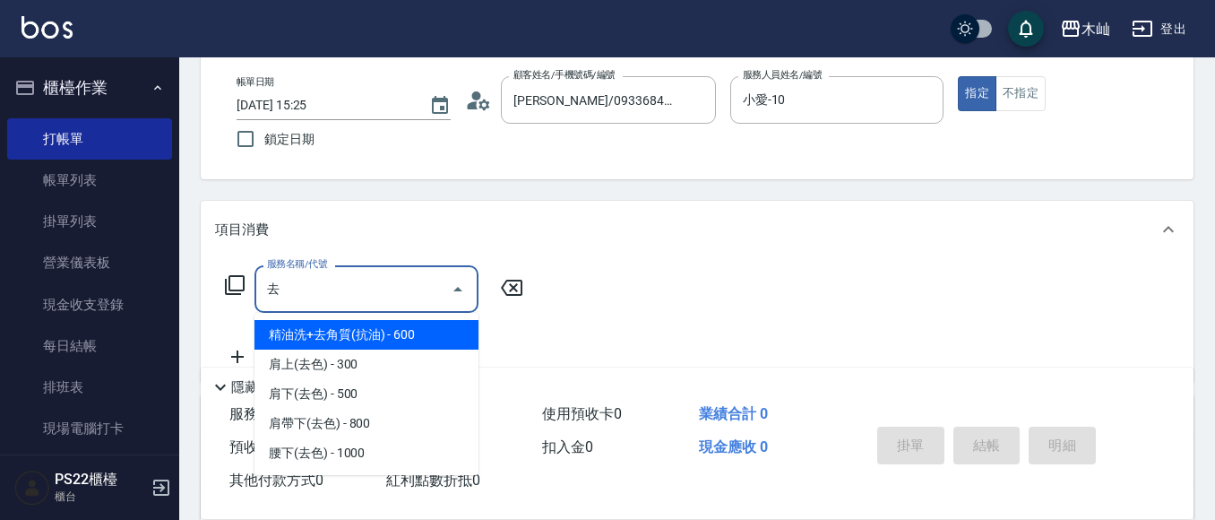
click at [347, 320] on span "精油洗+去角質(抗油) - 600" at bounding box center [366, 335] width 224 height 30
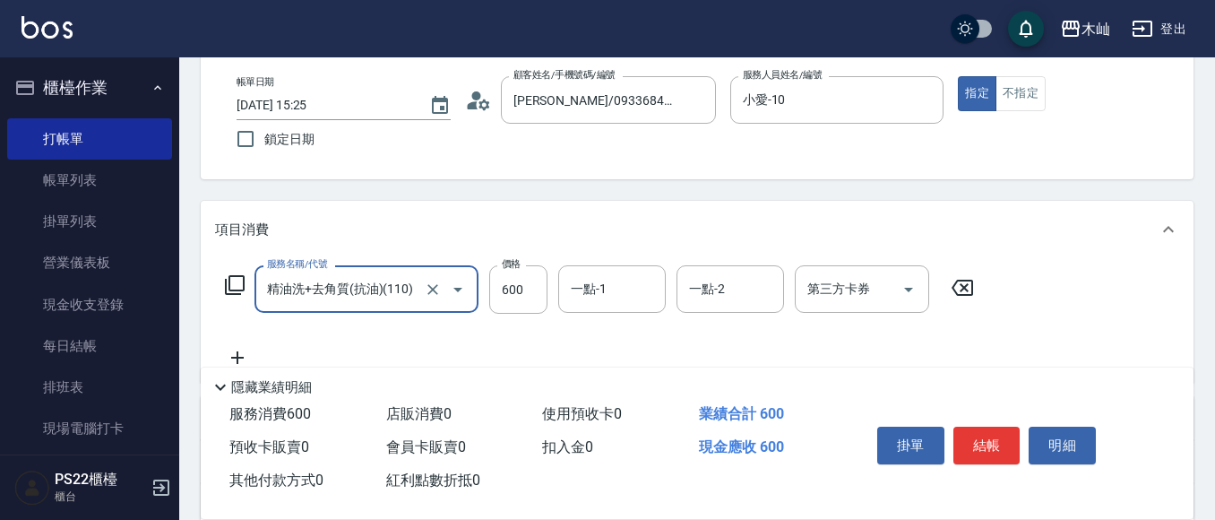
type input "精油洗+去角質(抗油)(110)"
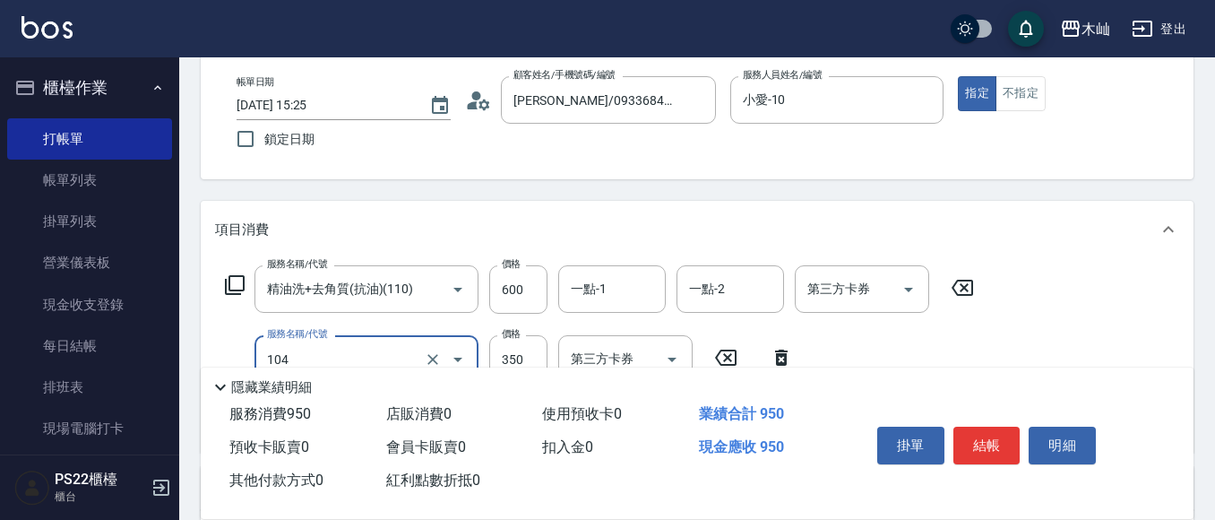
type input "B級單剪(104)"
click at [1004, 430] on button "結帳" at bounding box center [986, 445] width 67 height 38
